Goal: Information Seeking & Learning: Find specific fact

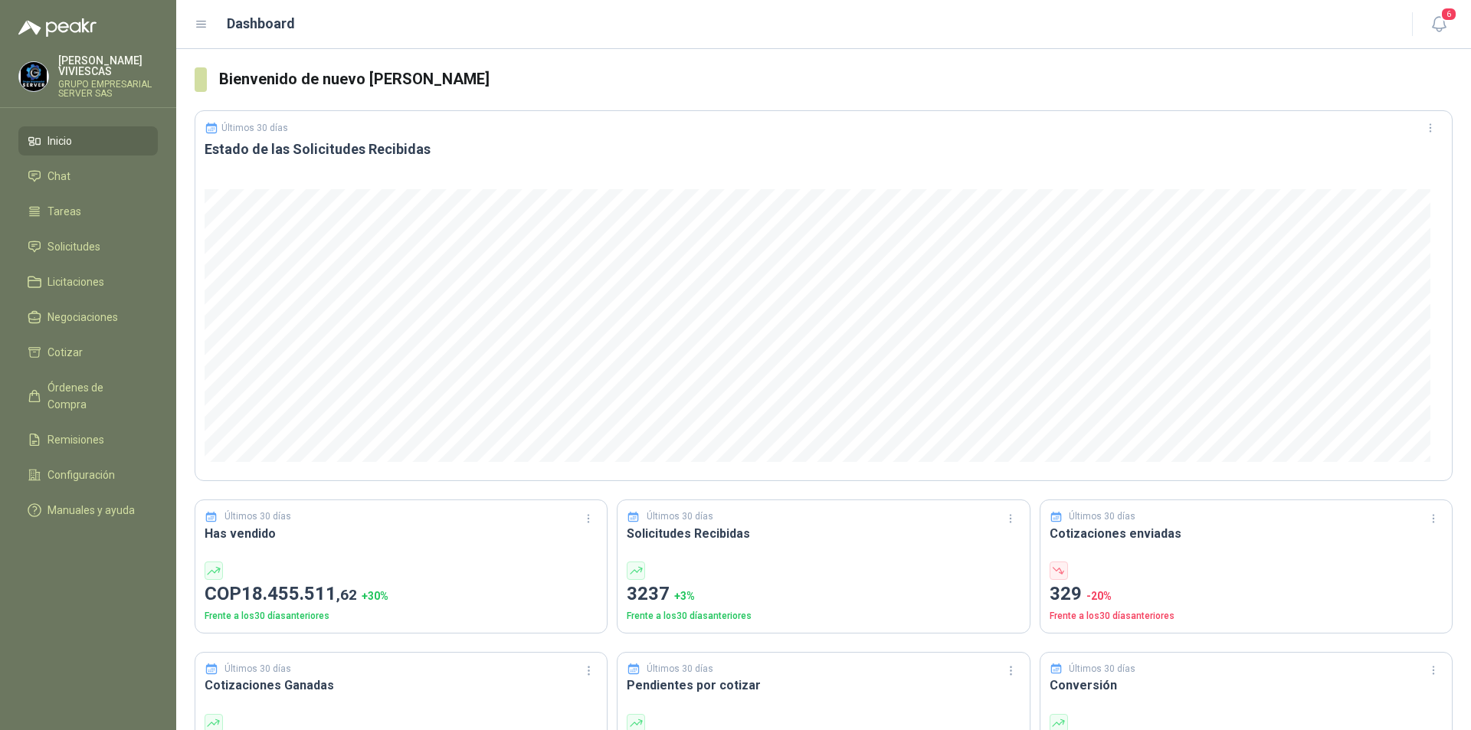
click at [43, 66] on img at bounding box center [33, 76] width 29 height 29
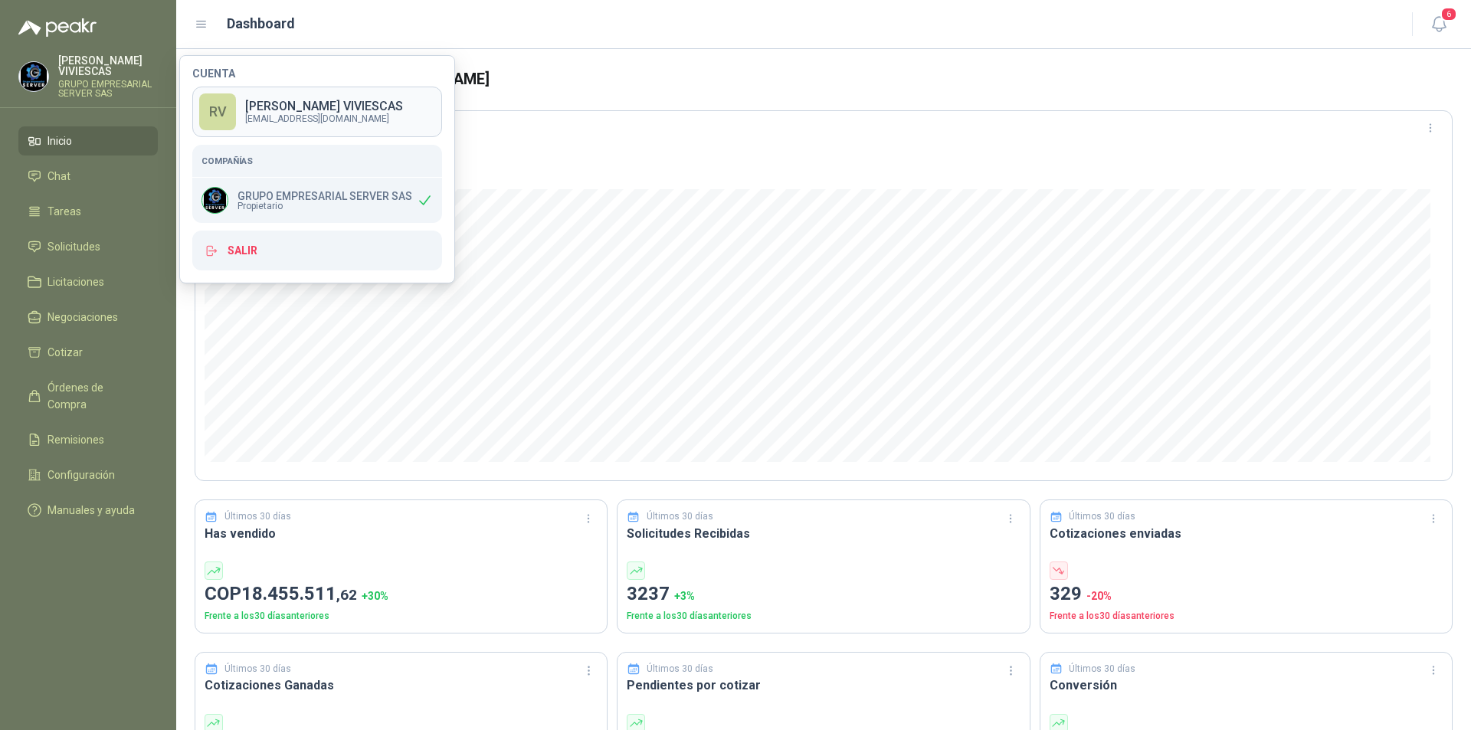
click at [226, 110] on div "RV" at bounding box center [217, 111] width 37 height 37
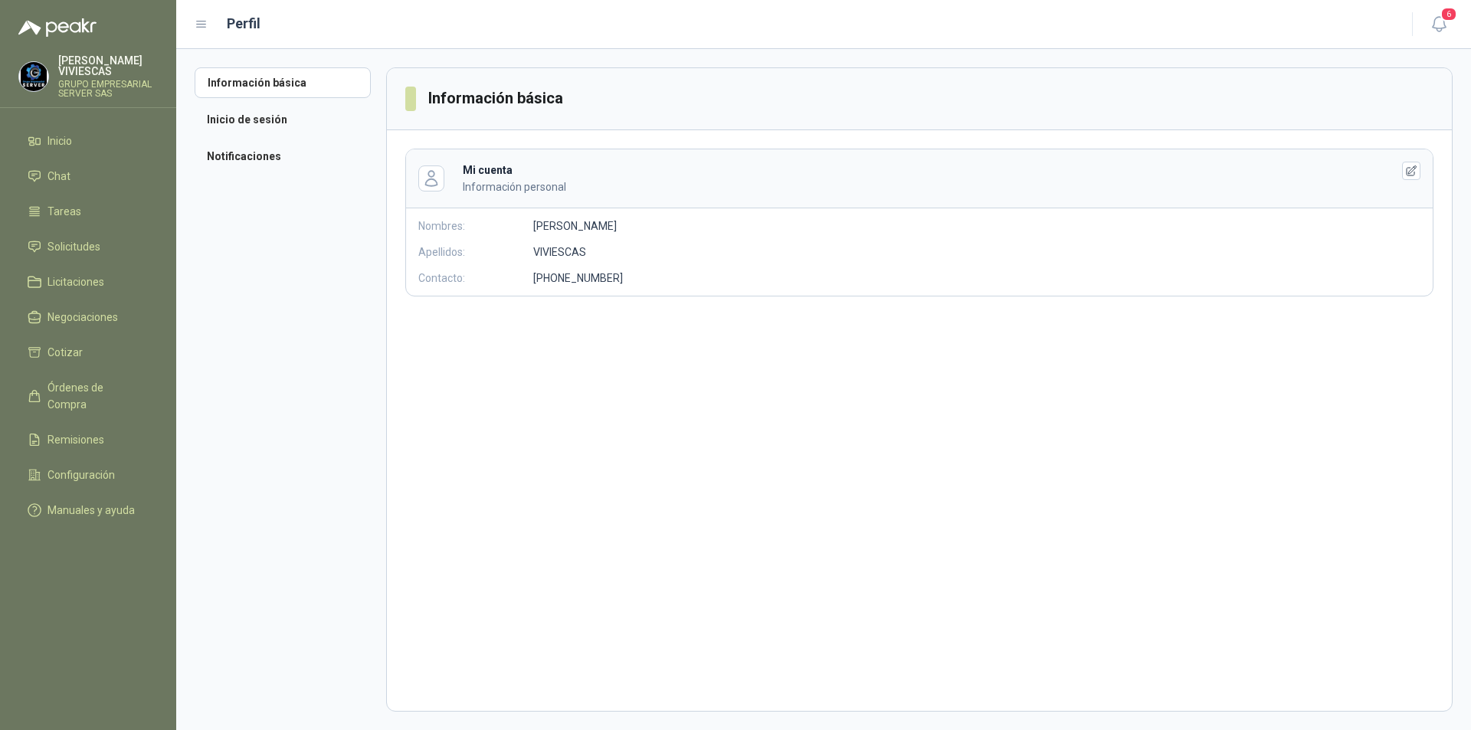
click at [38, 67] on img at bounding box center [33, 76] width 29 height 29
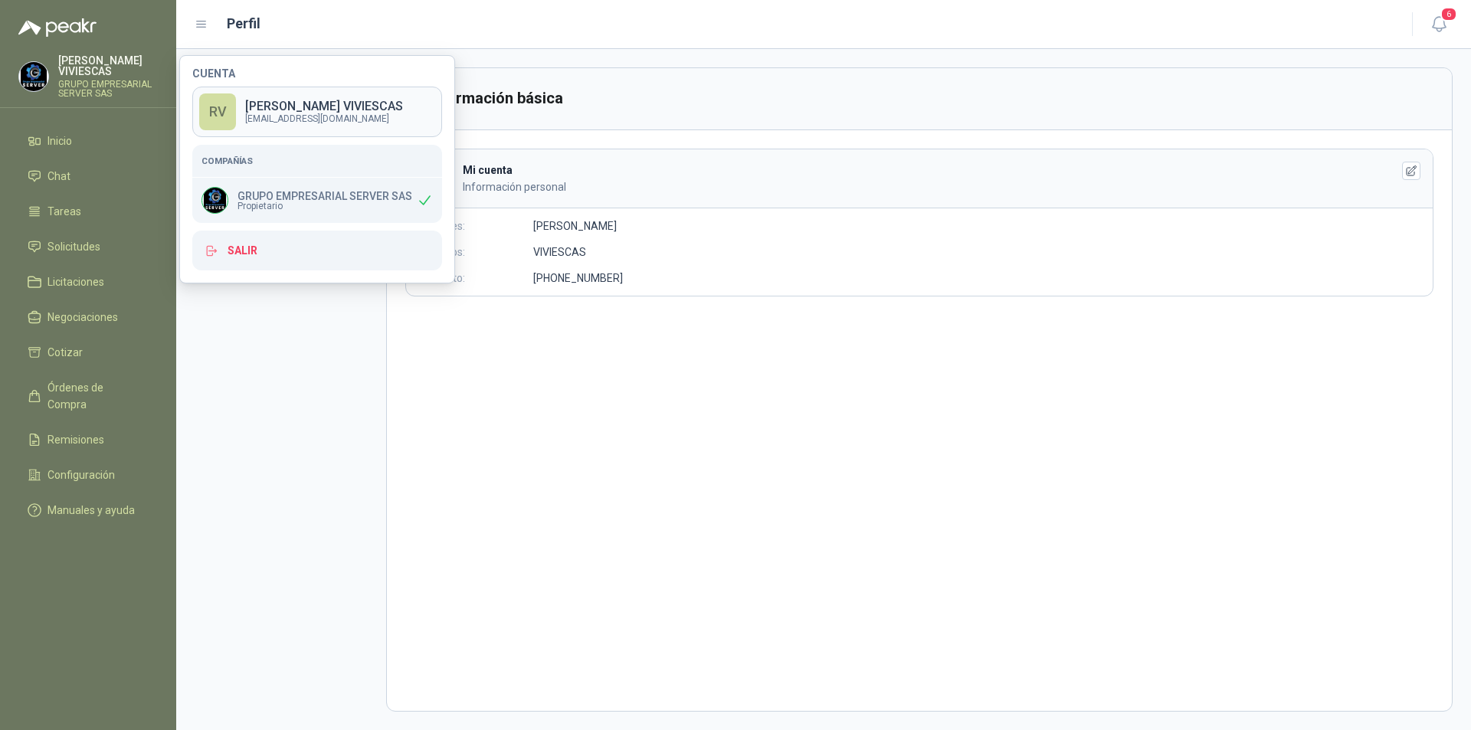
click at [211, 100] on div "RV" at bounding box center [217, 111] width 37 height 37
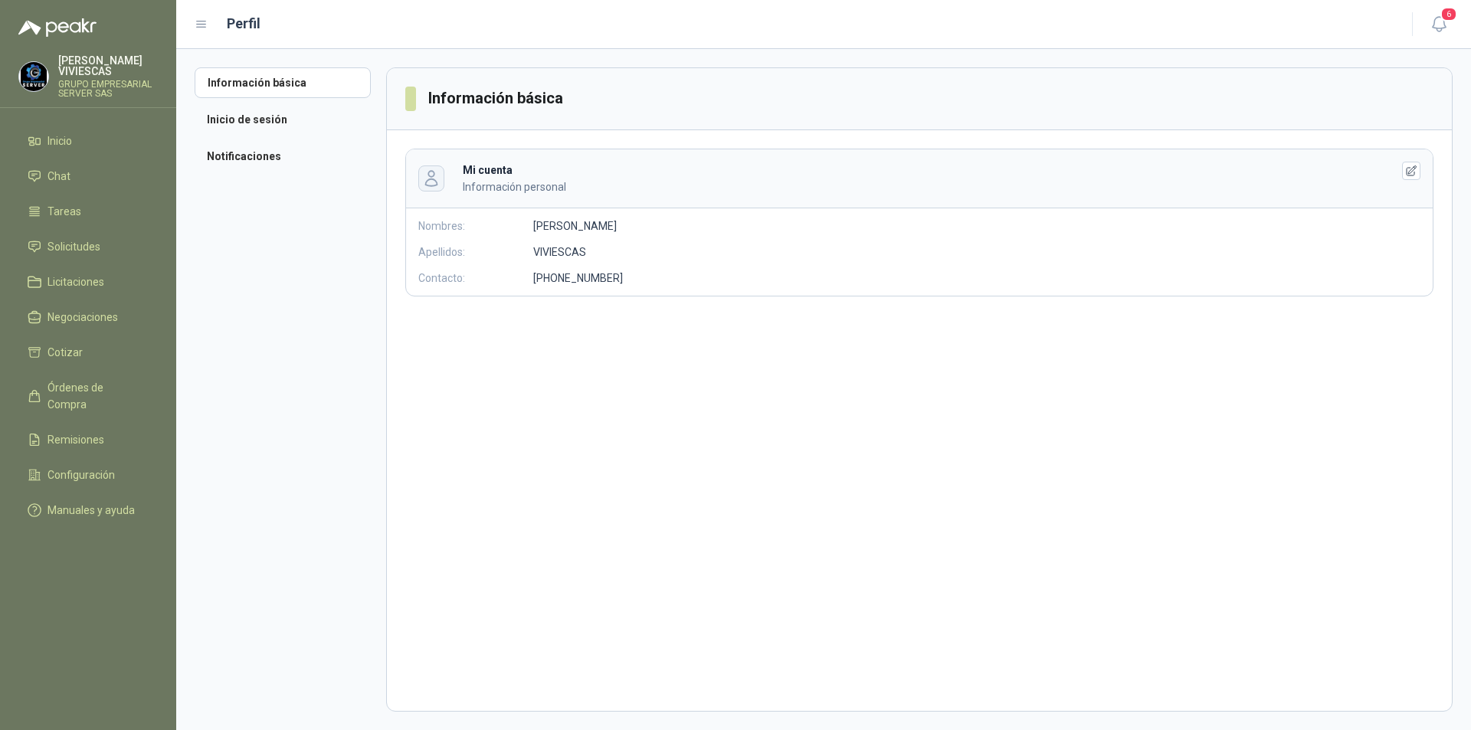
click at [431, 177] on icon "button" at bounding box center [431, 179] width 11 height 15
click at [1406, 173] on icon "button" at bounding box center [1411, 171] width 13 height 13
click at [427, 186] on icon "button" at bounding box center [431, 178] width 18 height 18
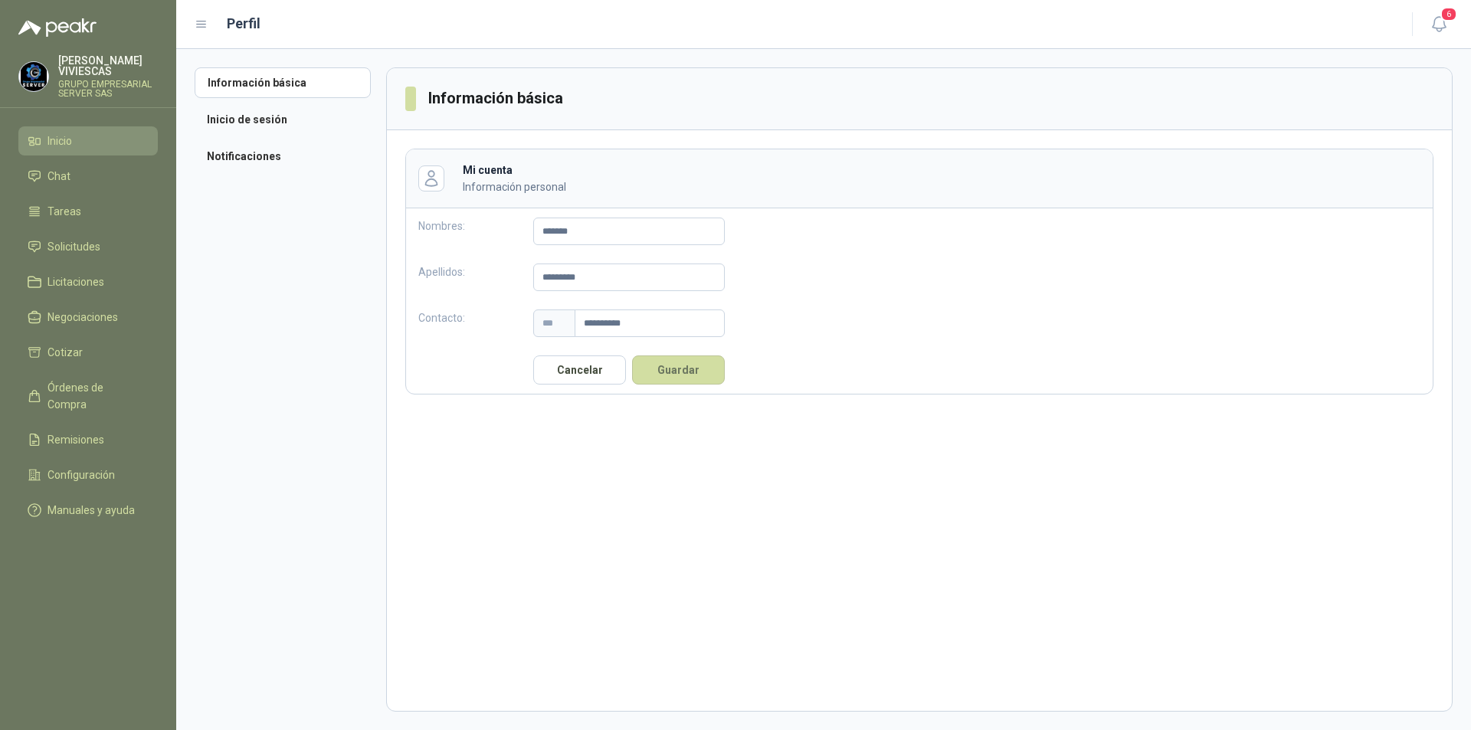
click at [67, 148] on span "Inicio" at bounding box center [59, 141] width 25 height 17
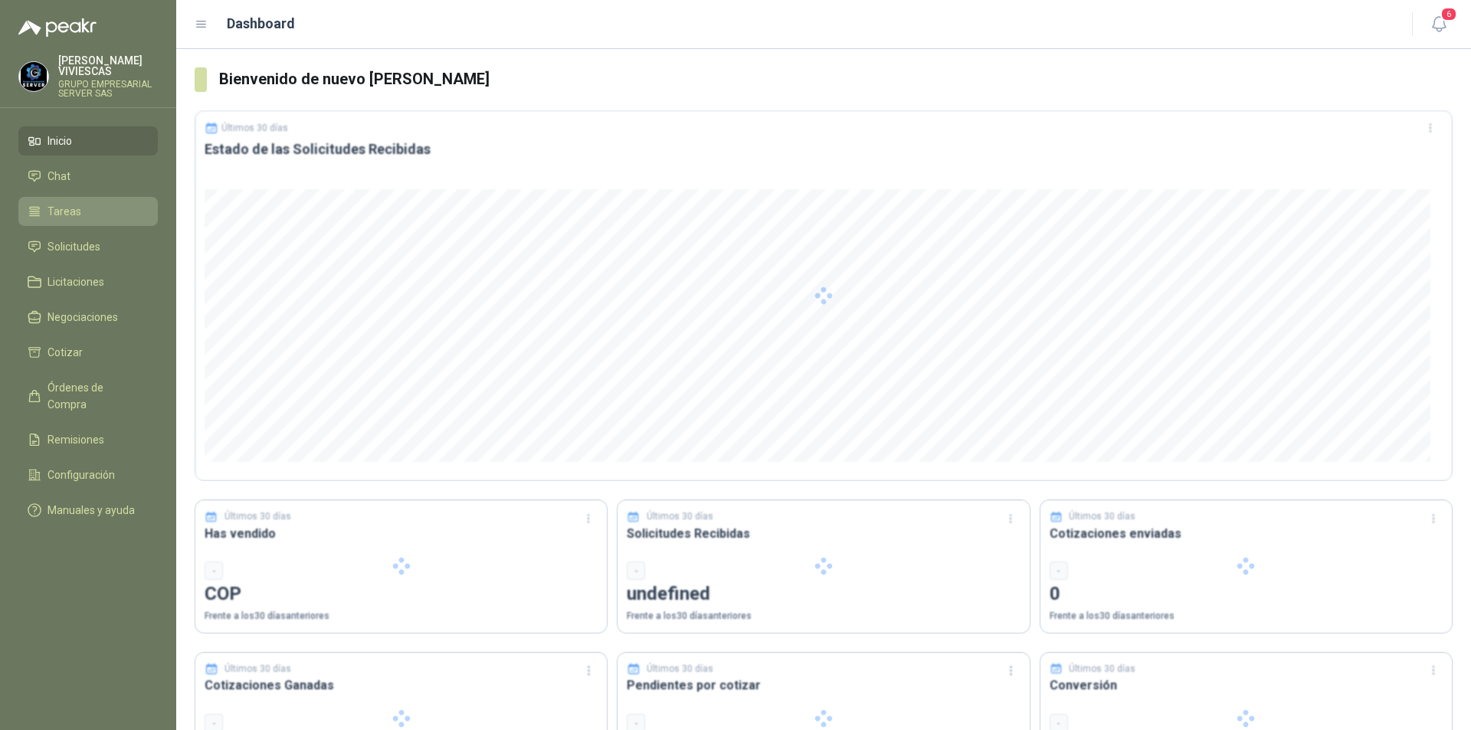
click at [73, 212] on span "Tareas" at bounding box center [64, 211] width 34 height 17
click at [73, 243] on span "Solicitudes" at bounding box center [73, 246] width 53 height 17
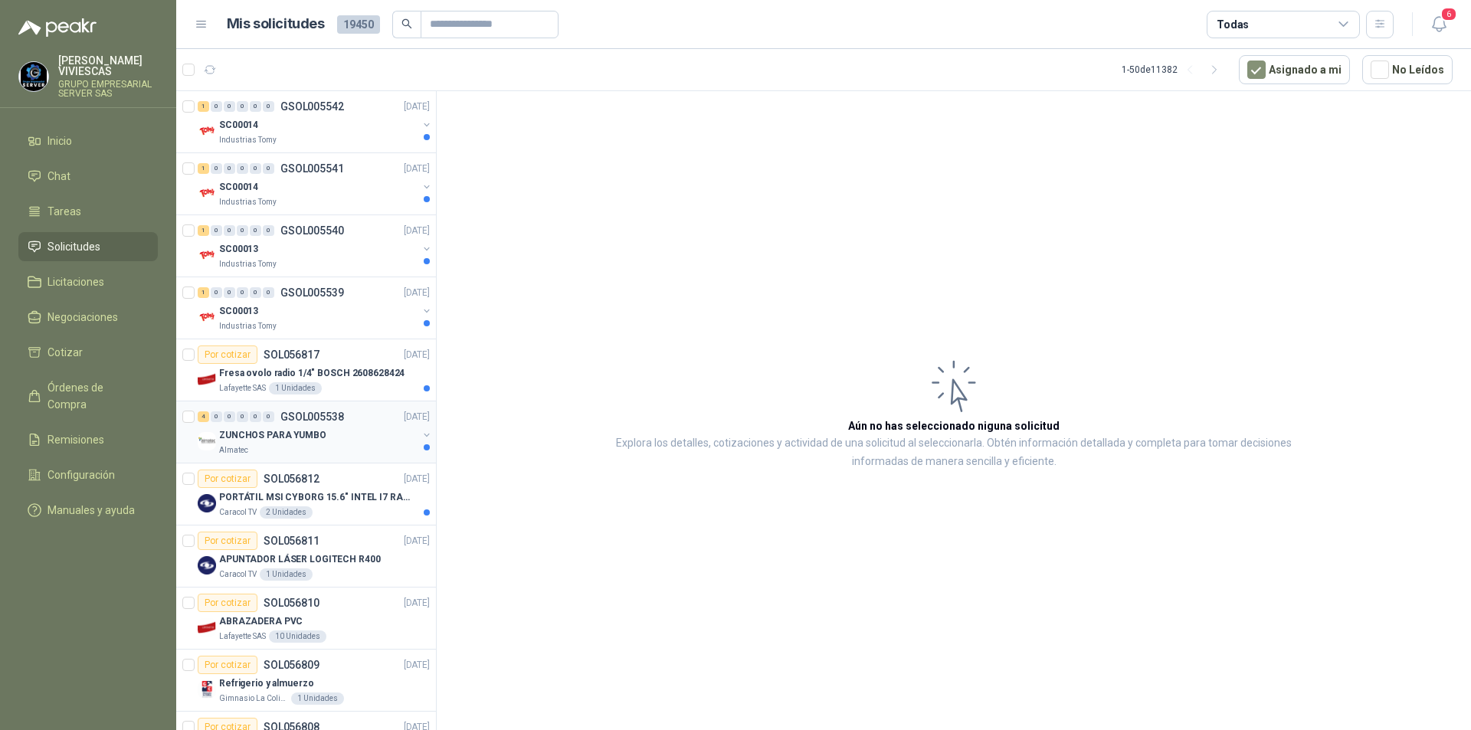
click at [298, 431] on p "ZUNCHOS PARA YUMBO" at bounding box center [272, 435] width 107 height 15
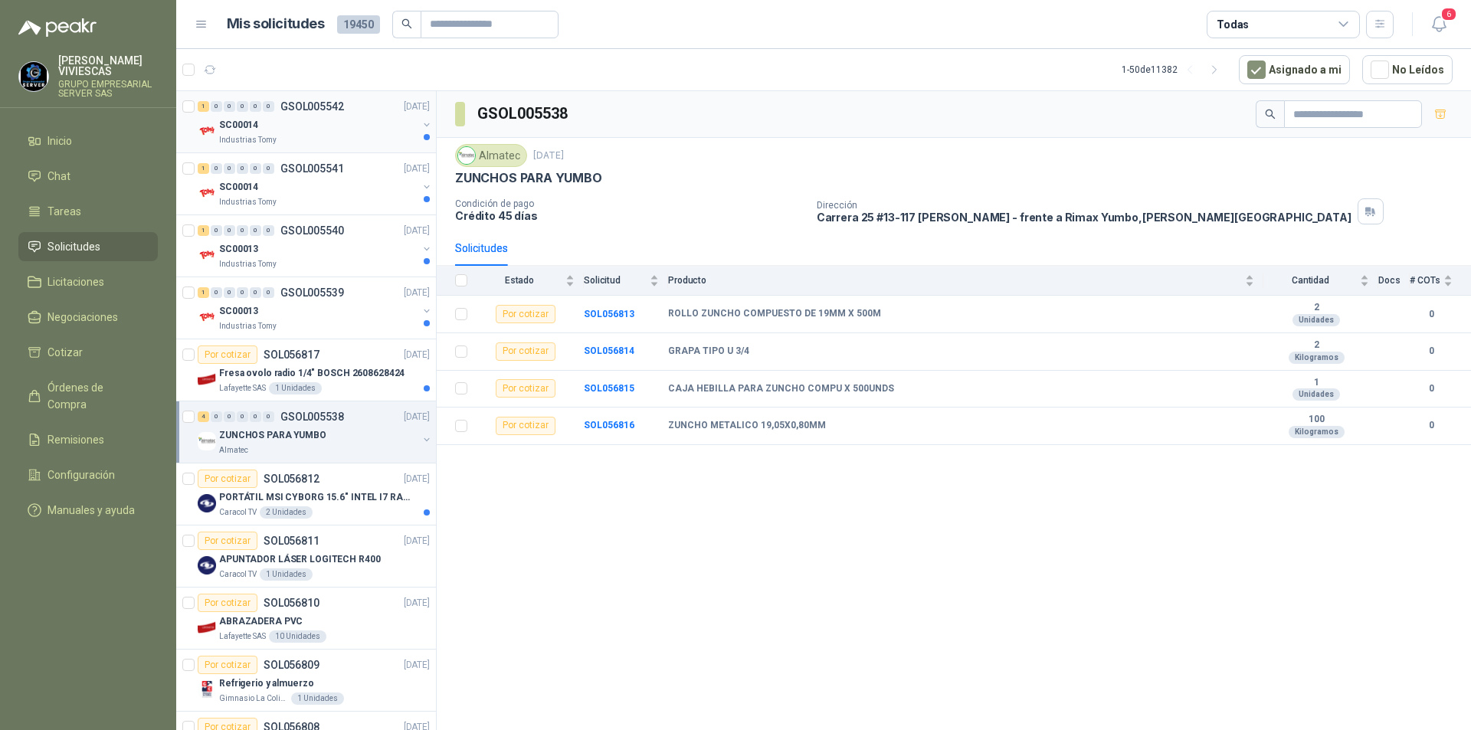
click at [267, 120] on div "SC00014" at bounding box center [318, 125] width 198 height 18
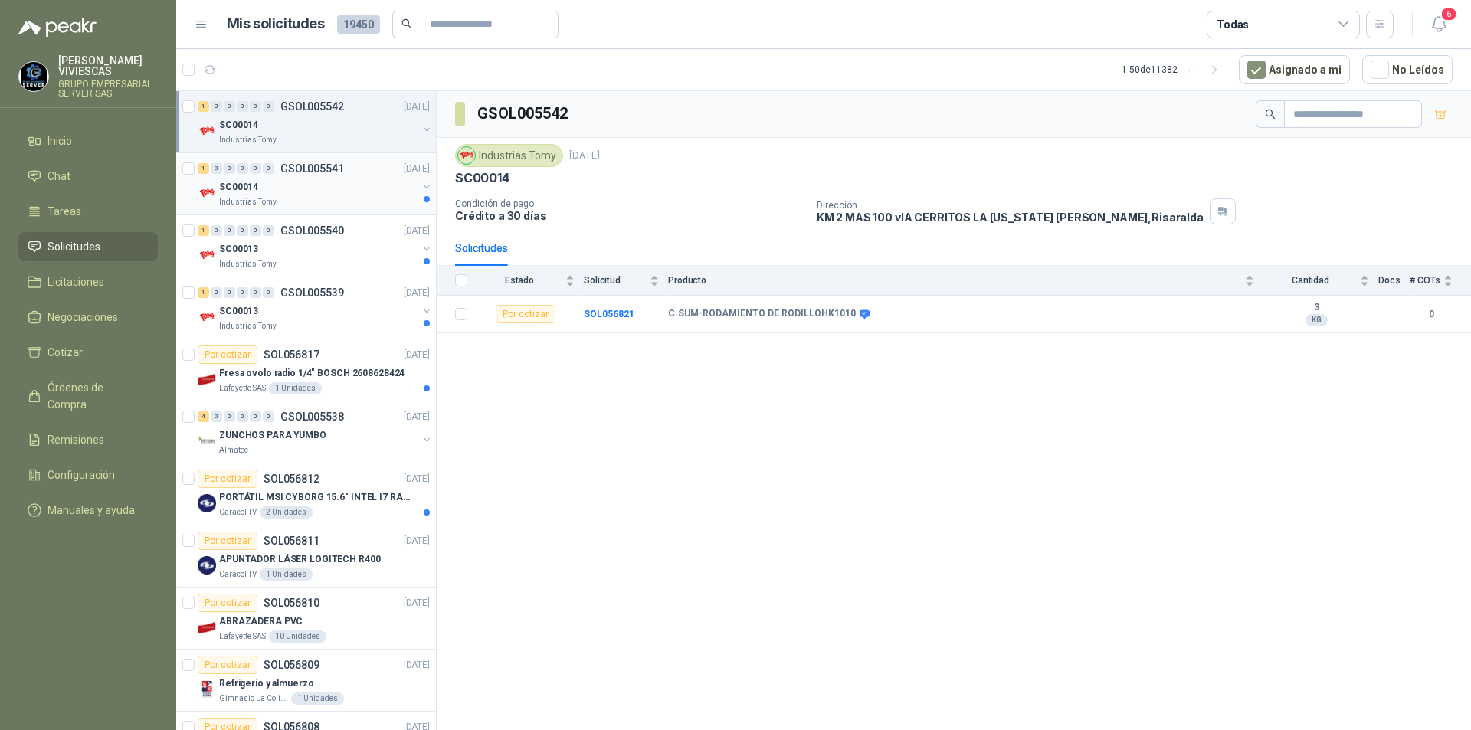
click at [256, 200] on p "Industrias Tomy" at bounding box center [247, 202] width 57 height 12
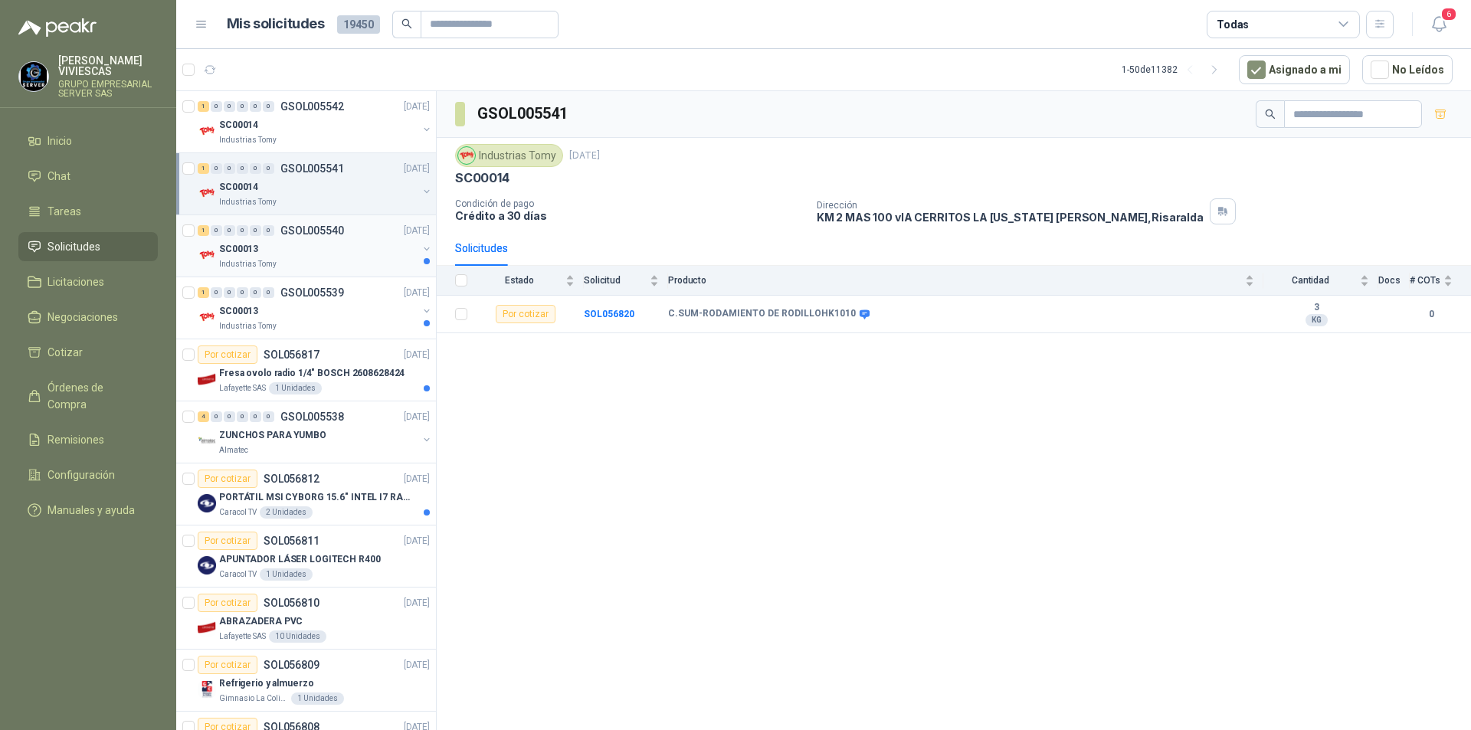
click at [295, 258] on div "Industrias Tomy" at bounding box center [318, 264] width 198 height 12
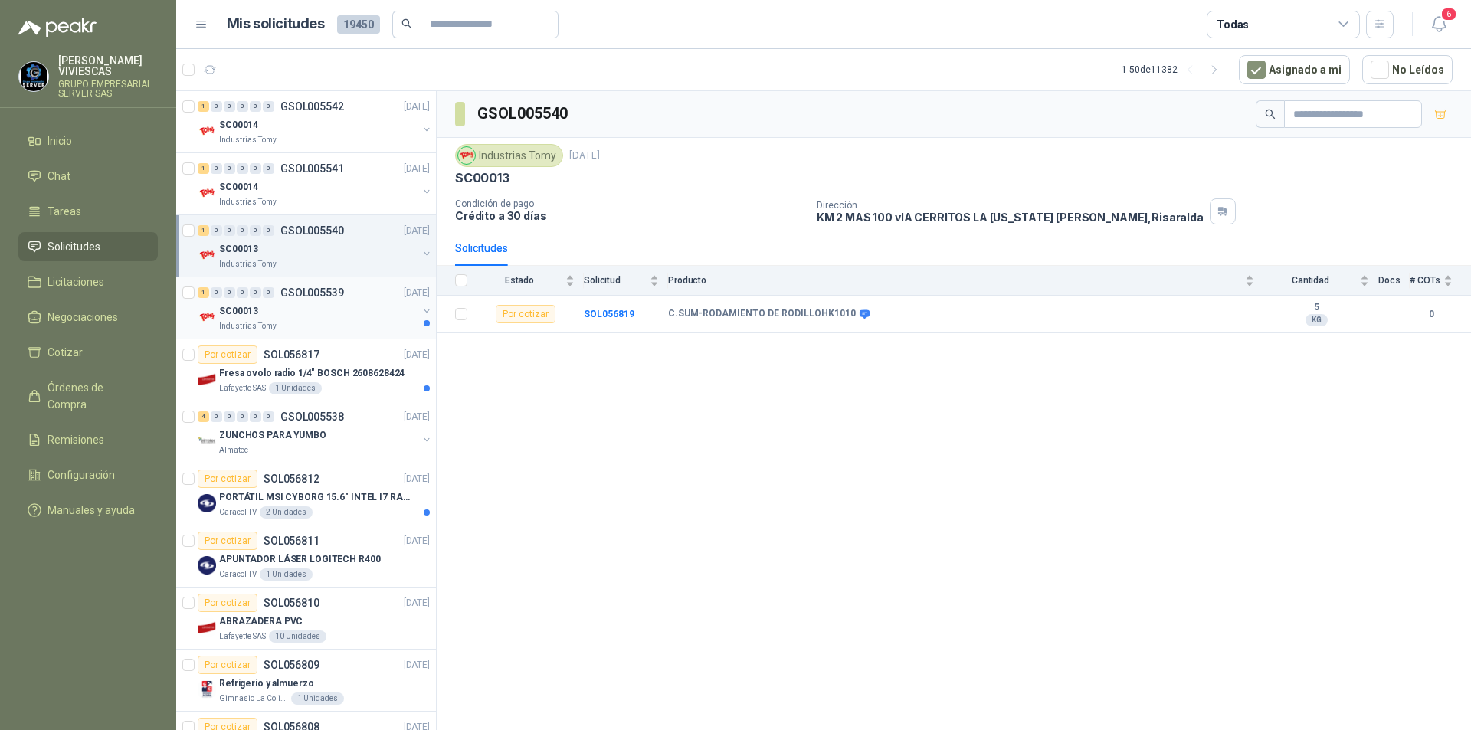
click at [293, 332] on div "Industrias Tomy" at bounding box center [318, 326] width 198 height 12
click at [378, 386] on div "Lafayette SAS 1 Unidades" at bounding box center [324, 388] width 211 height 12
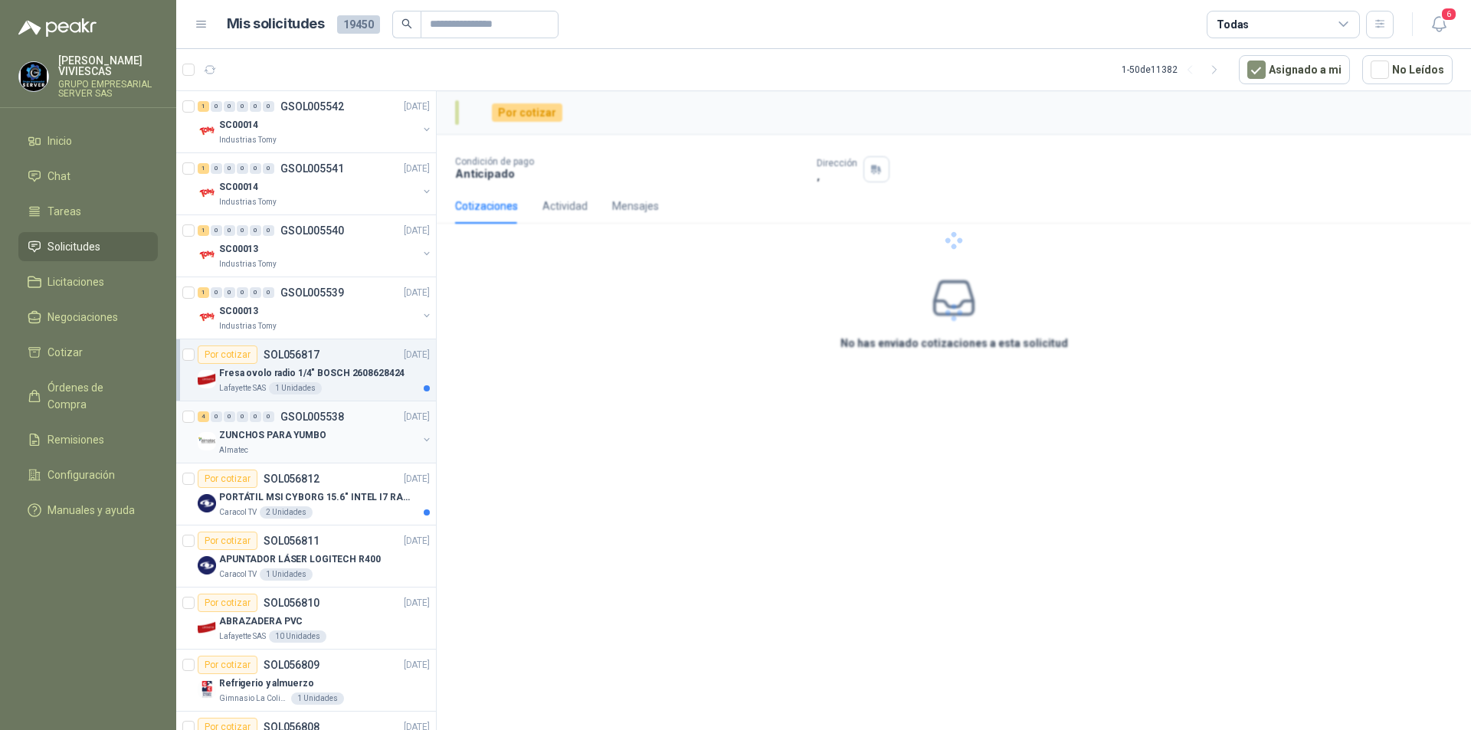
click at [308, 449] on div "Almatec" at bounding box center [318, 450] width 198 height 12
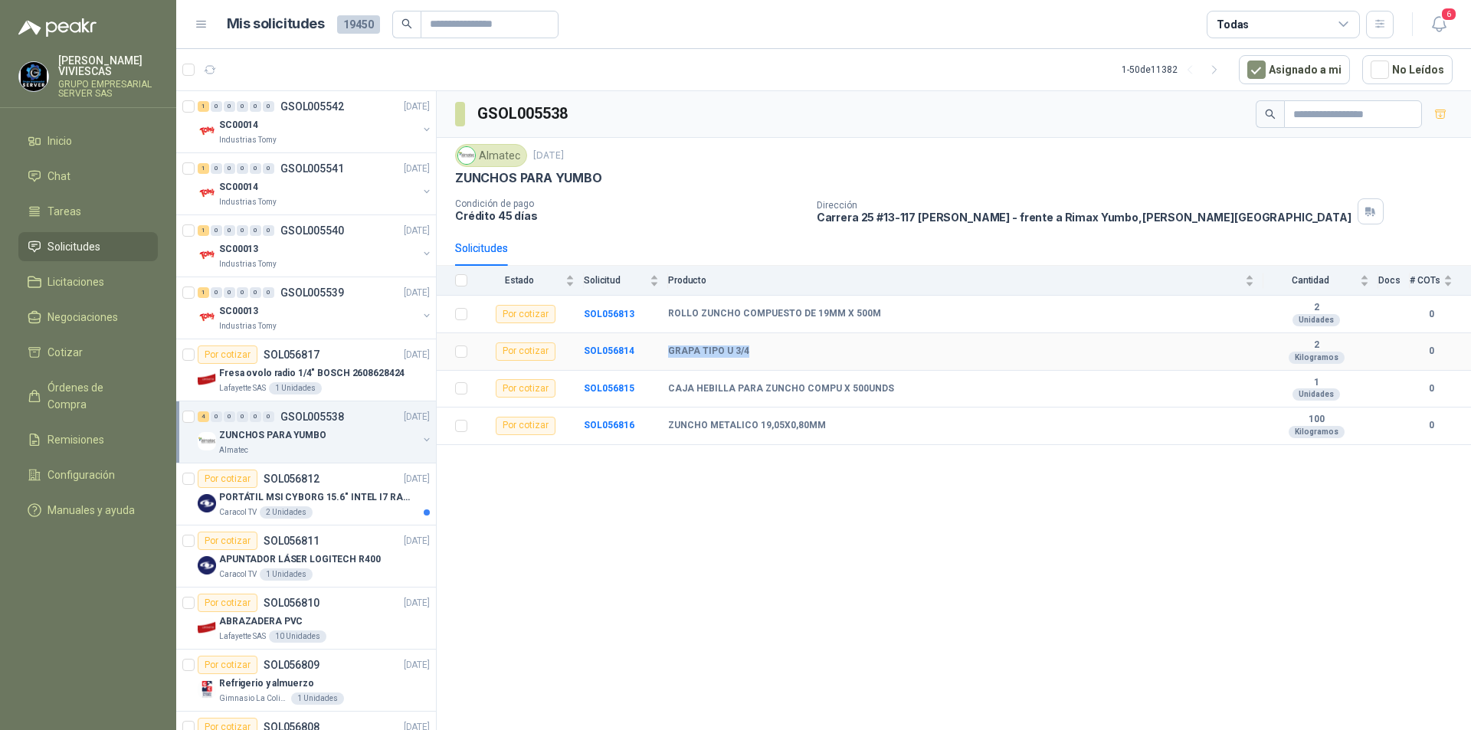
drag, startPoint x: 670, startPoint y: 350, endPoint x: 757, endPoint y: 352, distance: 87.4
click at [757, 352] on div "GRAPA TIPO U 3/4" at bounding box center [961, 351] width 586 height 12
copy b "GRAPA TIPO U 3/4"
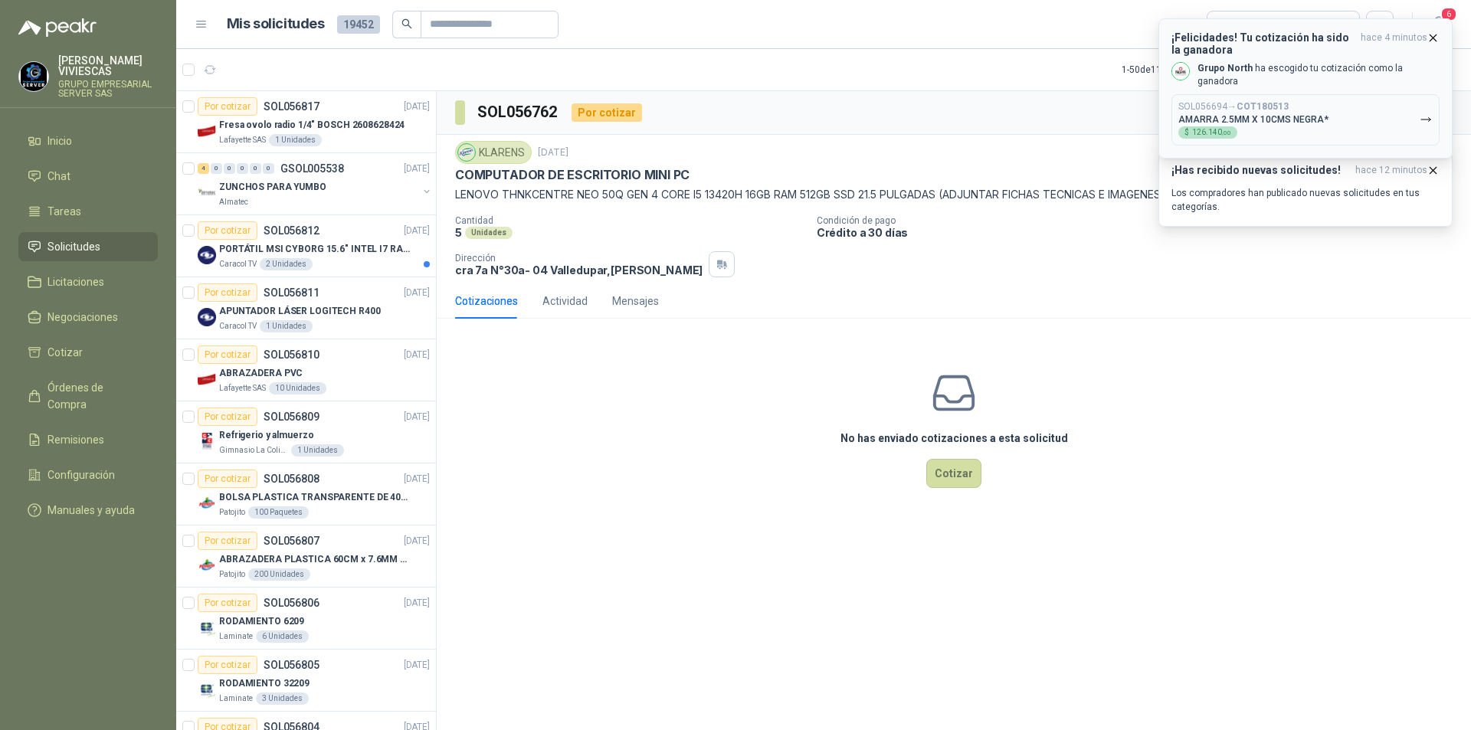
scroll to position [2250, 0]
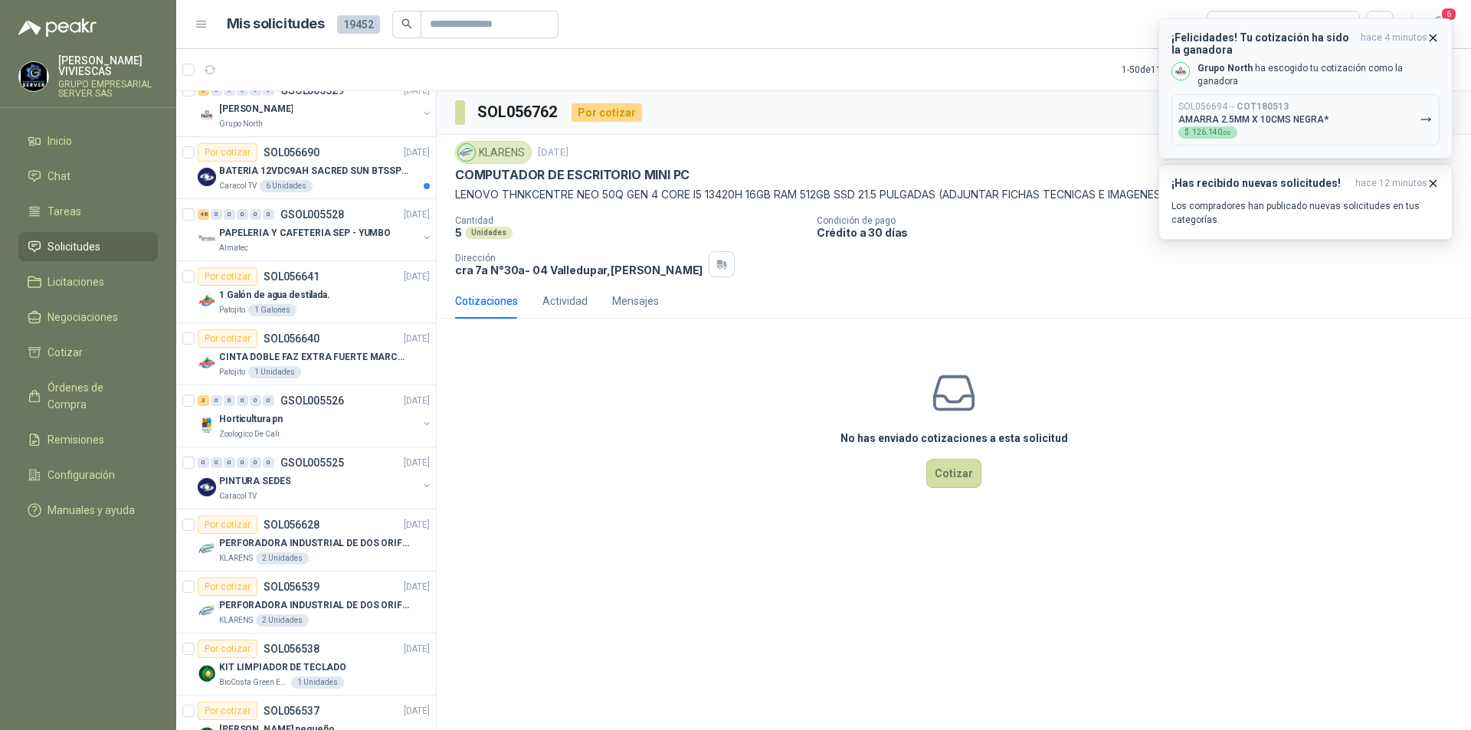
click at [1430, 117] on icon "button" at bounding box center [1425, 119] width 9 height 4
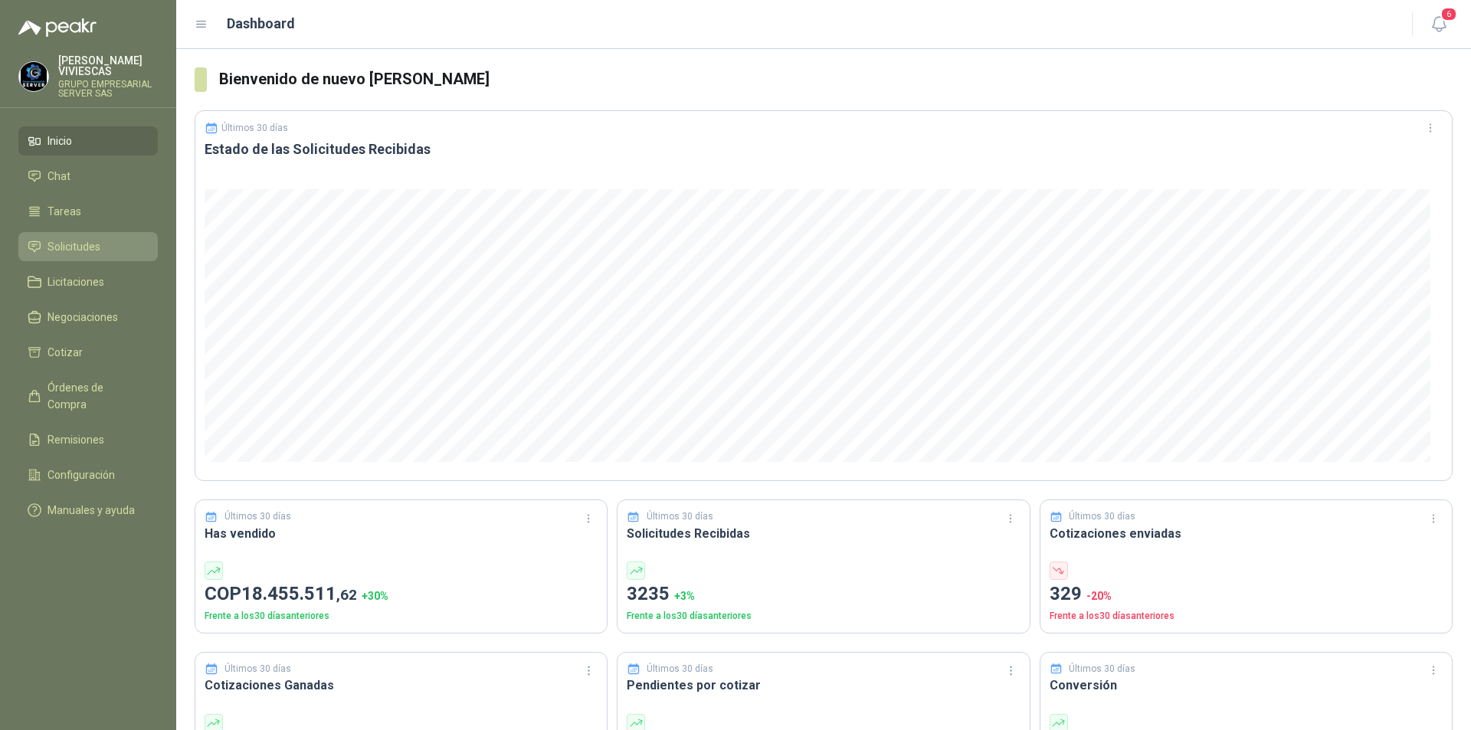
click at [84, 248] on span "Solicitudes" at bounding box center [73, 246] width 53 height 17
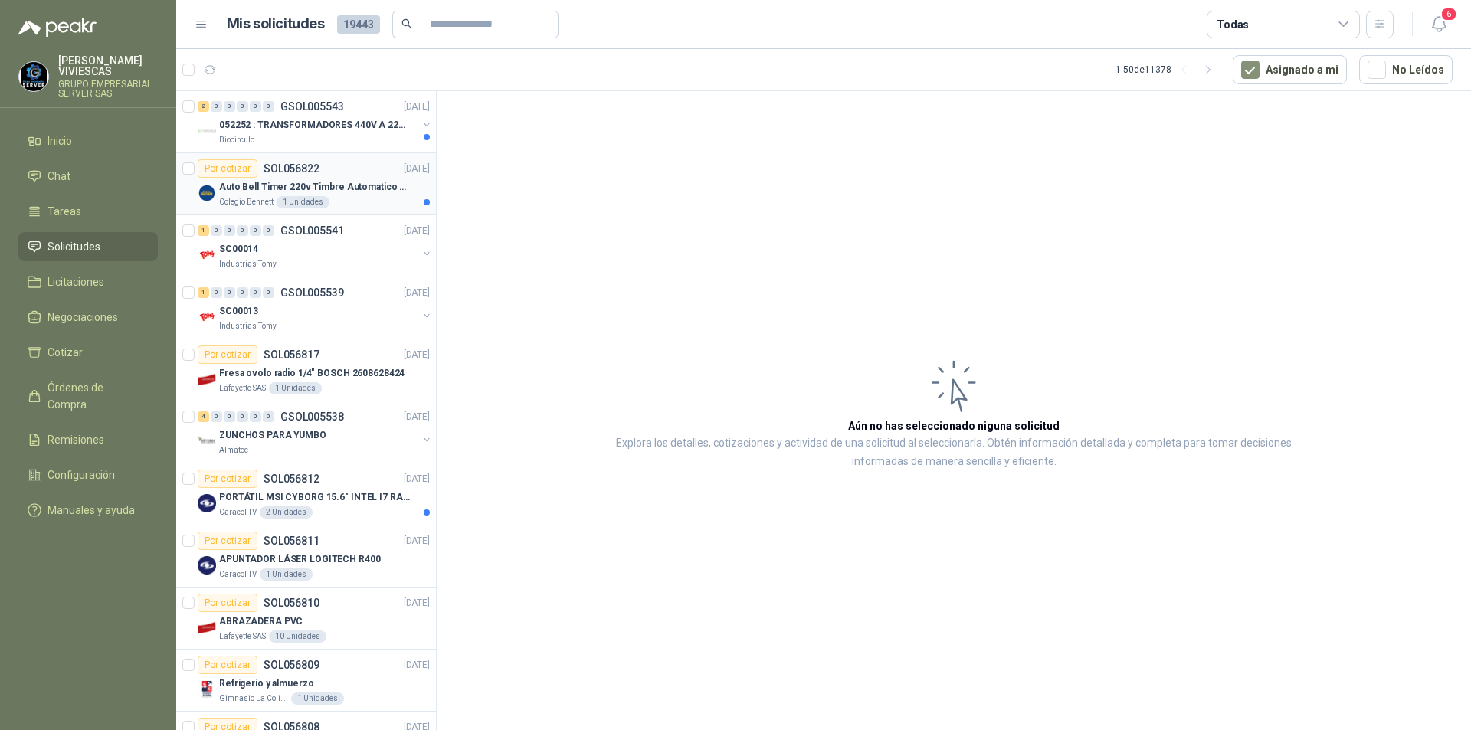
click at [247, 185] on p "Auto Bell Timer 220v Timbre Automatico Para Colegios, Indust" at bounding box center [314, 187] width 191 height 15
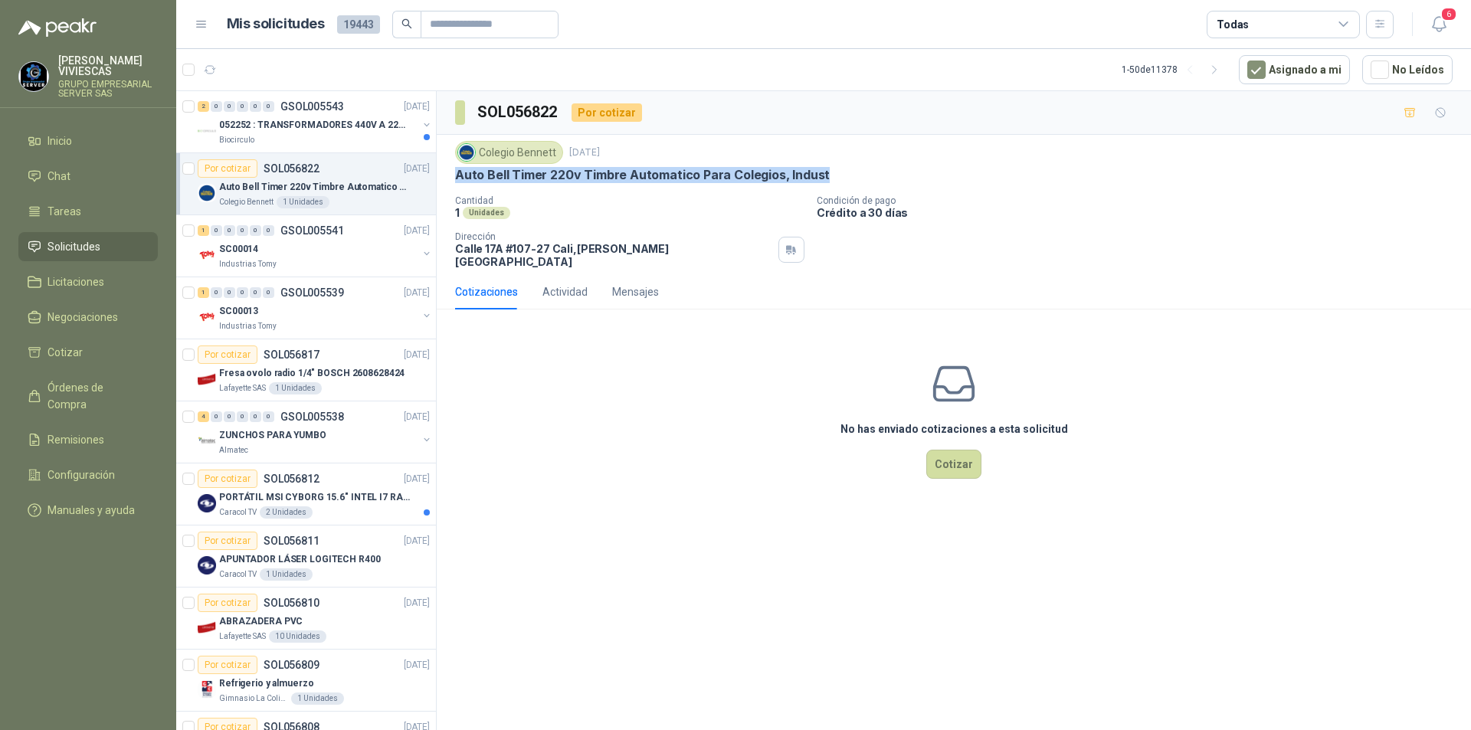
drag, startPoint x: 456, startPoint y: 176, endPoint x: 685, endPoint y: 182, distance: 229.1
click at [946, 176] on div "Auto Bell Timer 220v Timbre Automatico Para Colegios, Indust" at bounding box center [953, 175] width 997 height 16
copy p "Auto Bell Timer 220v Timbre Automatico Para Colegios, Indust"
click at [325, 133] on div "052252 : TRANSFORMADORES 440V A 220 V" at bounding box center [318, 125] width 198 height 18
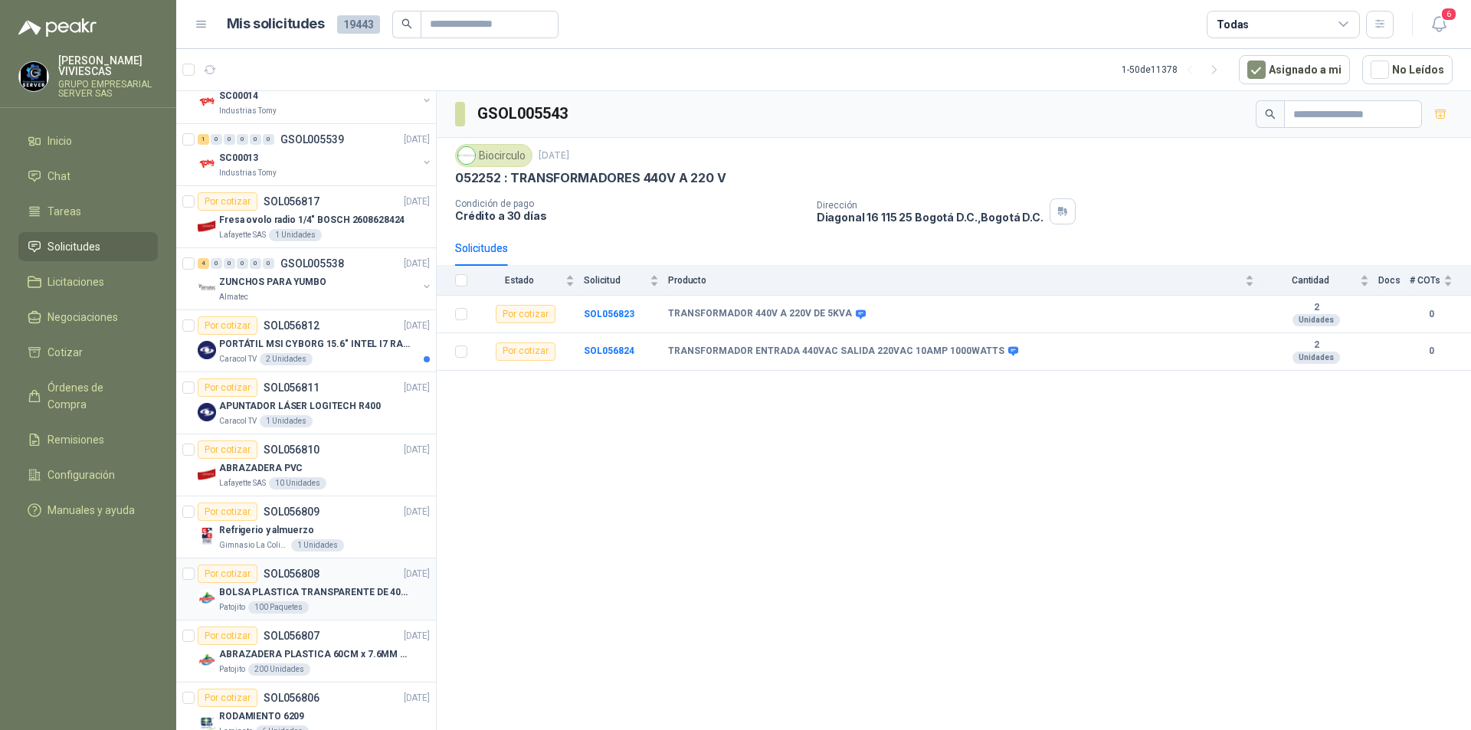
scroll to position [230, 0]
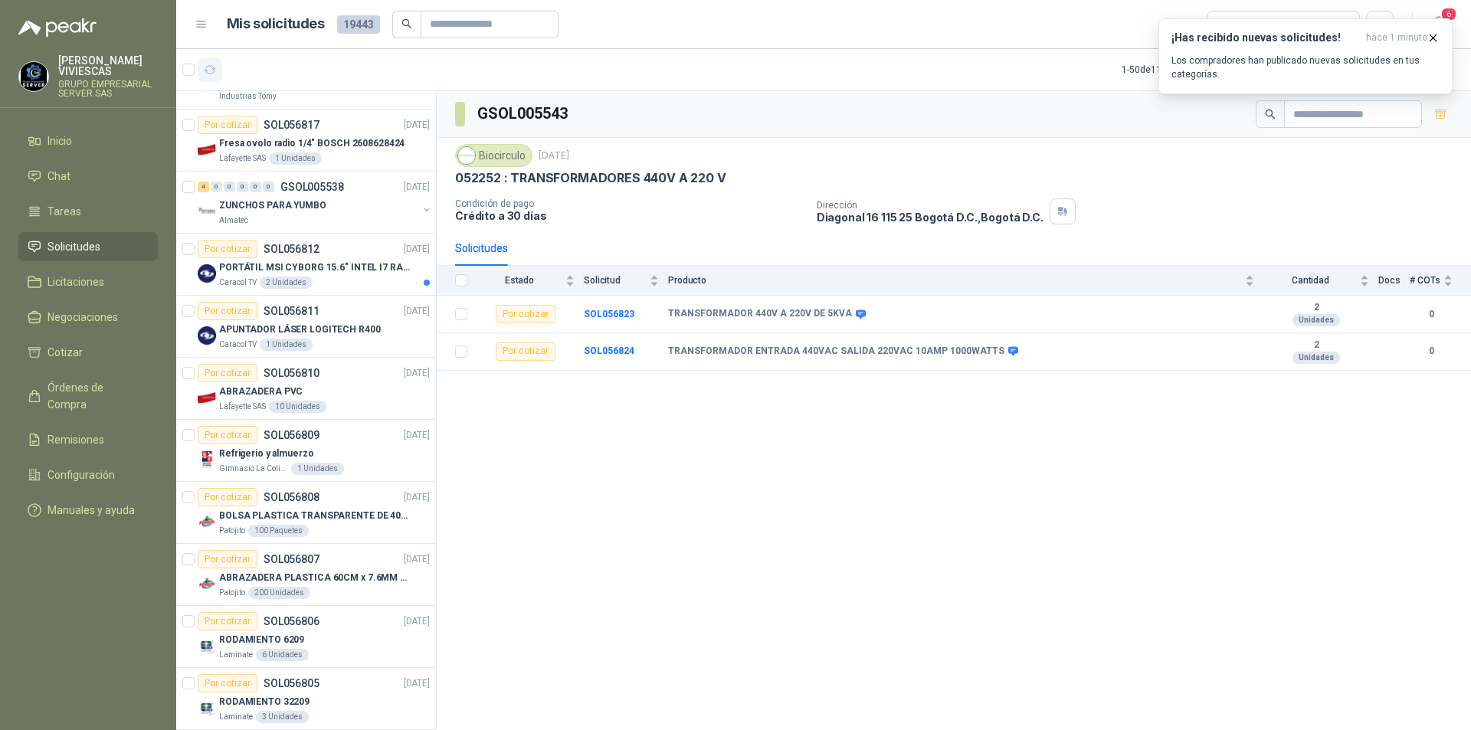
click at [214, 69] on icon "button" at bounding box center [210, 70] width 11 height 8
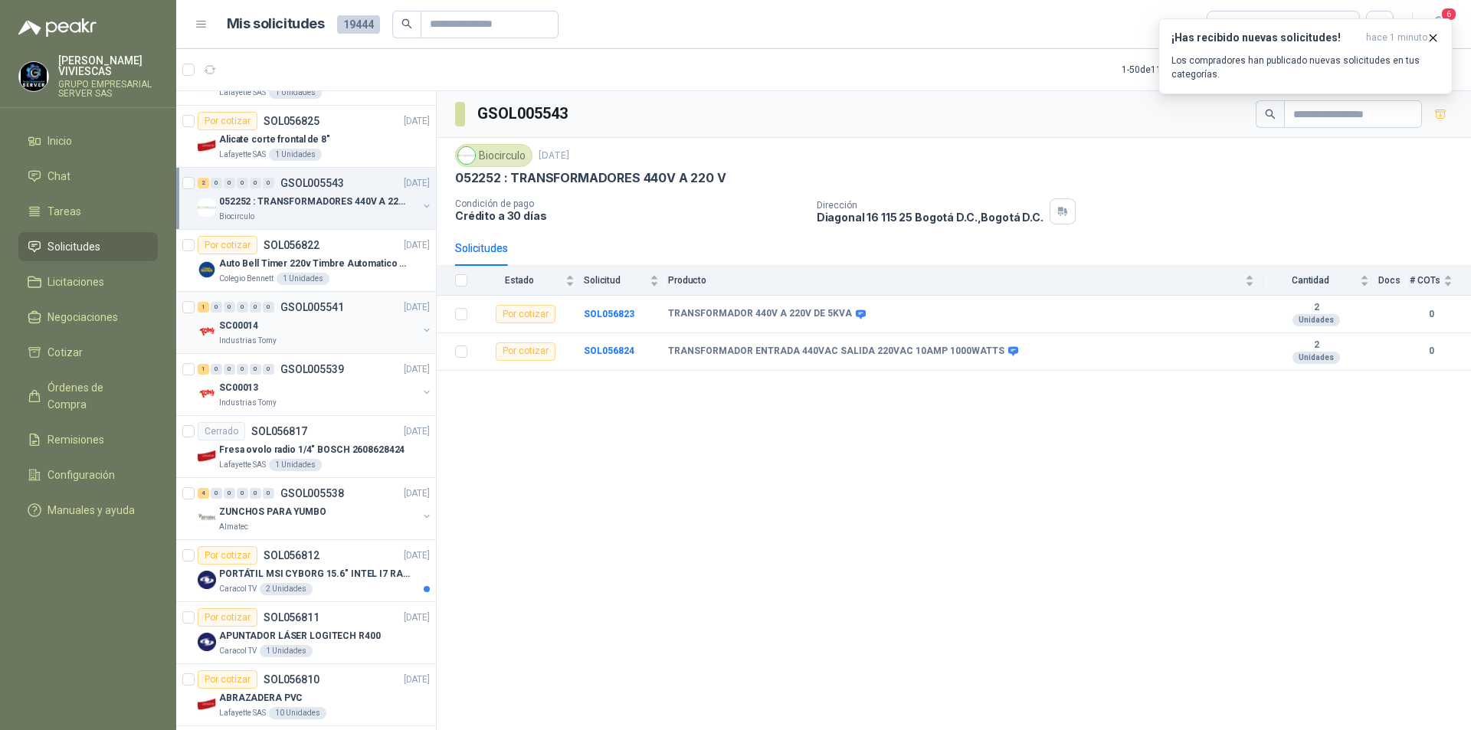
scroll to position [0, 0]
